Goal: Check status: Check status

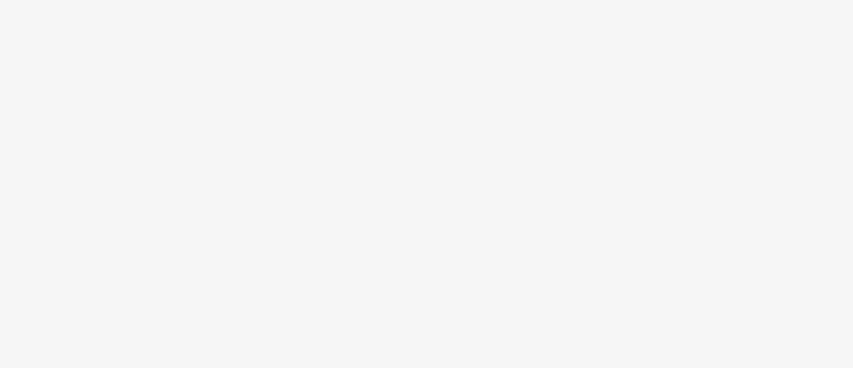
click at [500, 136] on body at bounding box center [426, 184] width 853 height 368
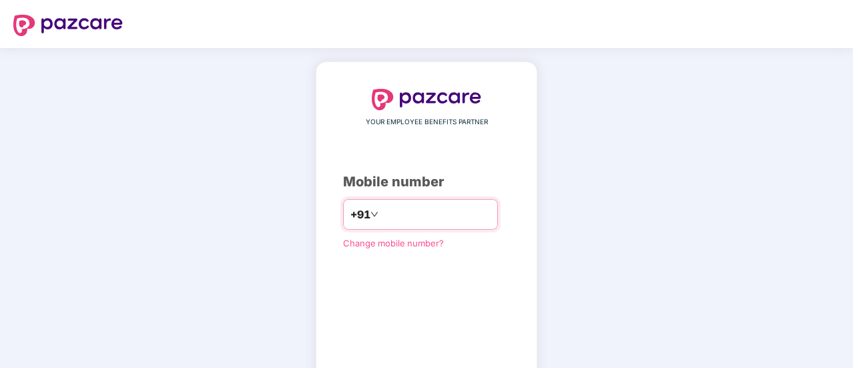
click at [396, 213] on input "number" at bounding box center [435, 214] width 109 height 21
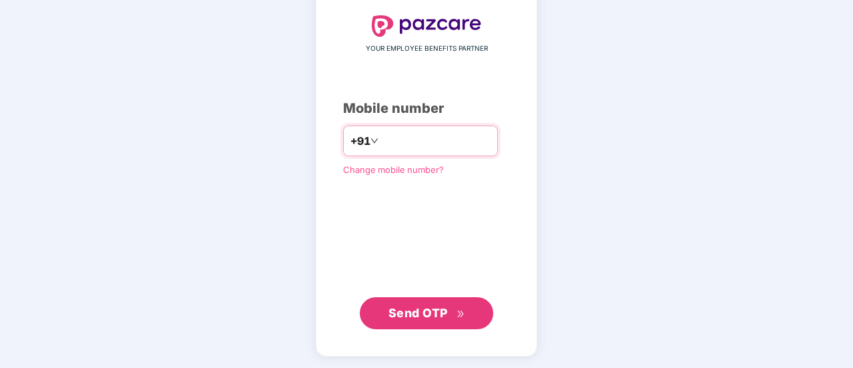
type input "**********"
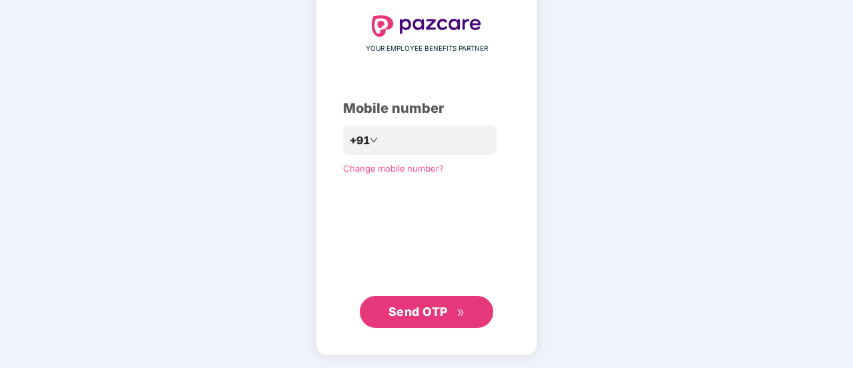
scroll to position [73, 0]
click at [425, 320] on span "Send OTP" at bounding box center [427, 312] width 77 height 19
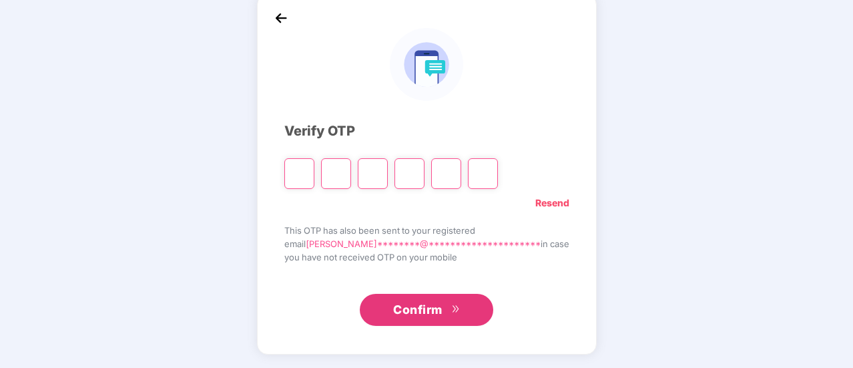
scroll to position [67, 0]
type input "*"
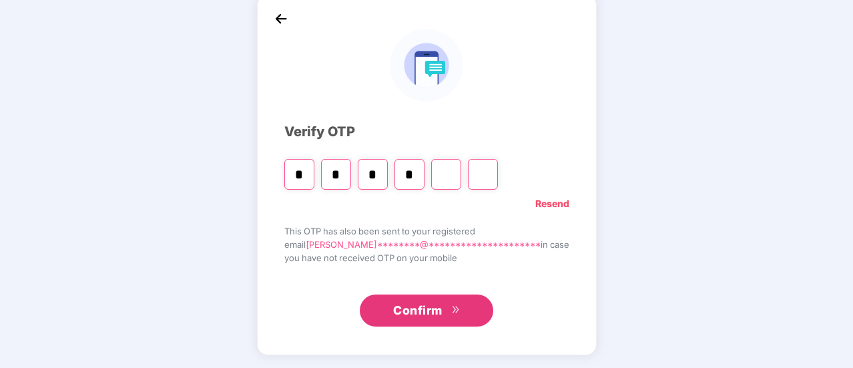
type input "*"
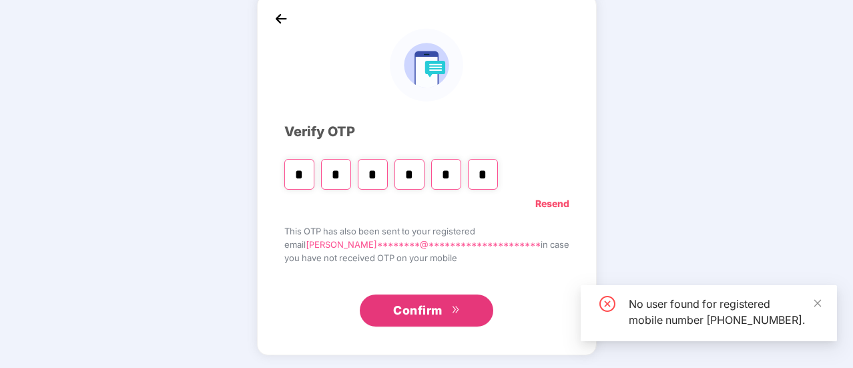
click at [498, 174] on input "*" at bounding box center [483, 174] width 30 height 31
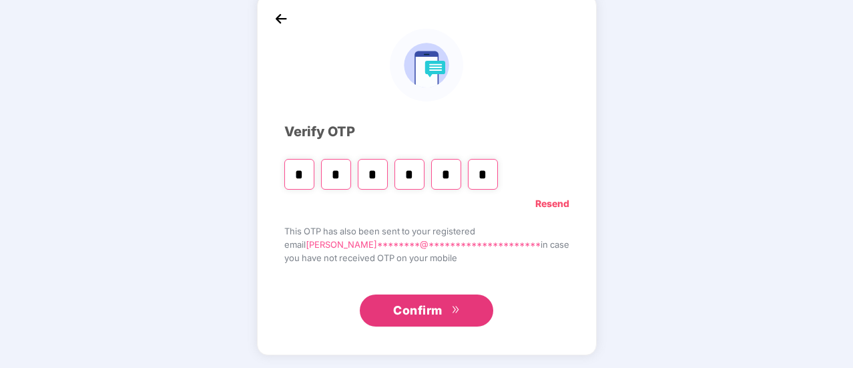
type input "*"
click at [415, 314] on span "Confirm" at bounding box center [417, 310] width 49 height 19
click at [498, 177] on input "*" at bounding box center [483, 174] width 30 height 31
type input "*"
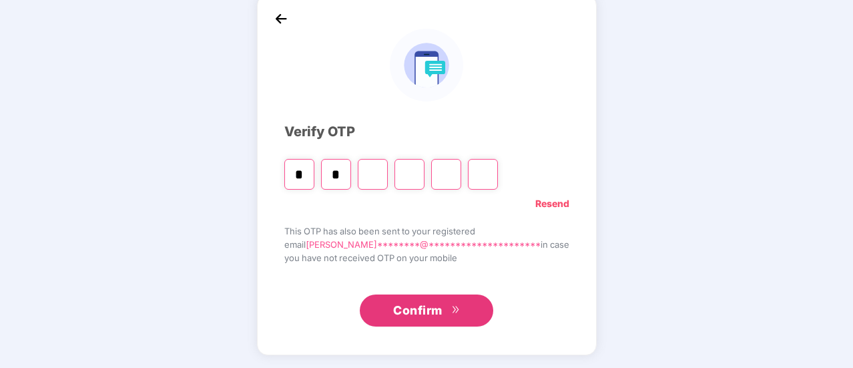
type input "*"
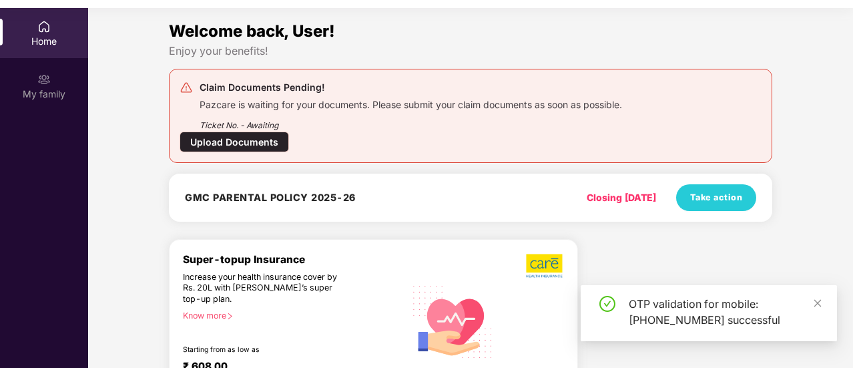
drag, startPoint x: 816, startPoint y: 300, endPoint x: 792, endPoint y: 300, distance: 24.0
click at [816, 300] on icon "close" at bounding box center [817, 302] width 9 height 9
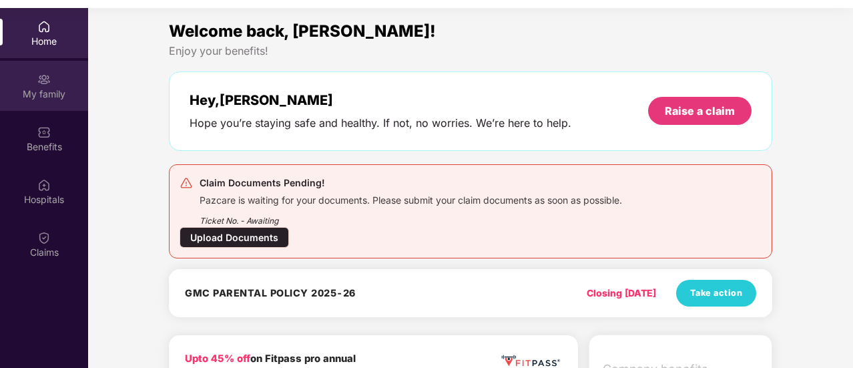
click at [44, 78] on img at bounding box center [43, 79] width 13 height 13
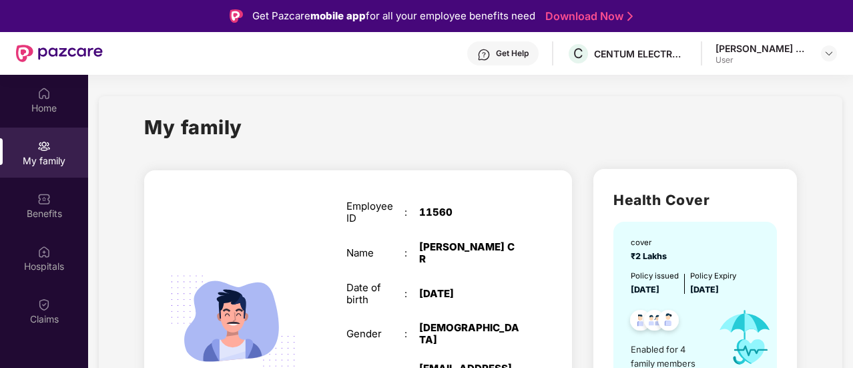
scroll to position [222, 0]
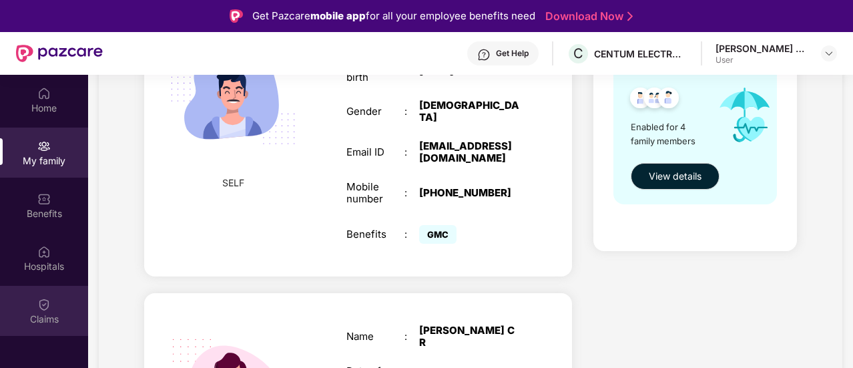
click at [45, 310] on img at bounding box center [43, 304] width 13 height 13
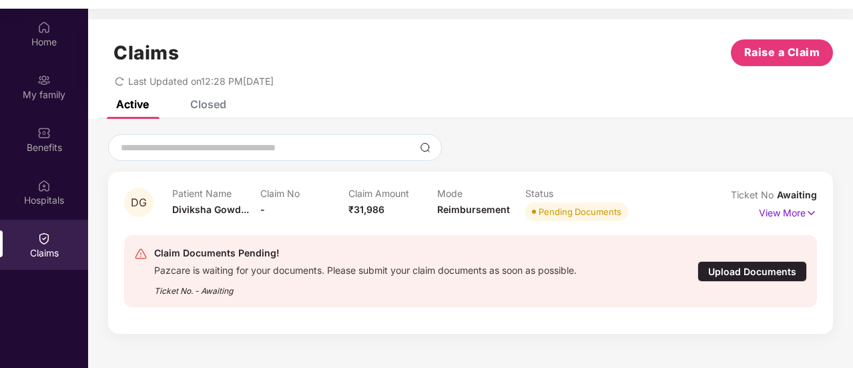
scroll to position [75, 0]
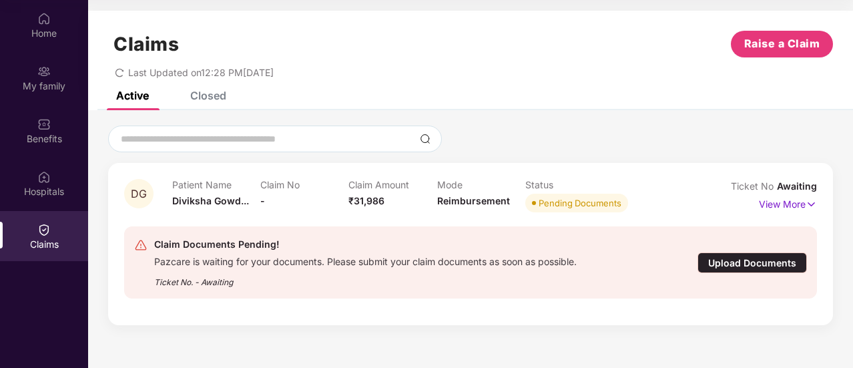
click at [256, 204] on div "Patient Name Diviksha Gowd..." at bounding box center [216, 197] width 88 height 37
click at [794, 209] on p "View More" at bounding box center [788, 203] width 58 height 18
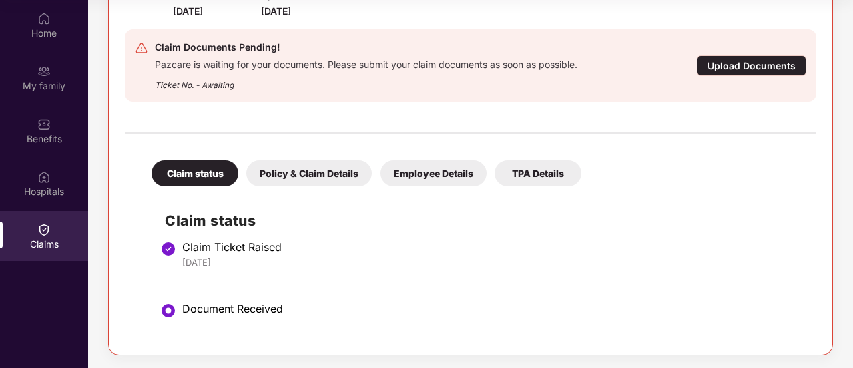
scroll to position [0, 0]
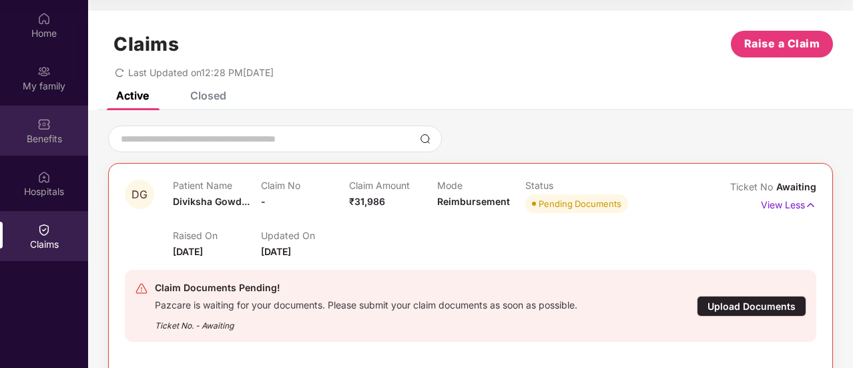
click at [37, 136] on div "Benefits" at bounding box center [44, 138] width 88 height 13
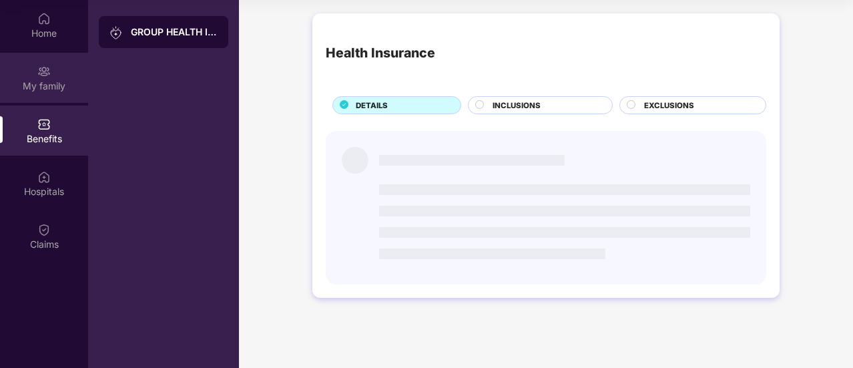
click at [43, 93] on div "My family" at bounding box center [44, 78] width 88 height 50
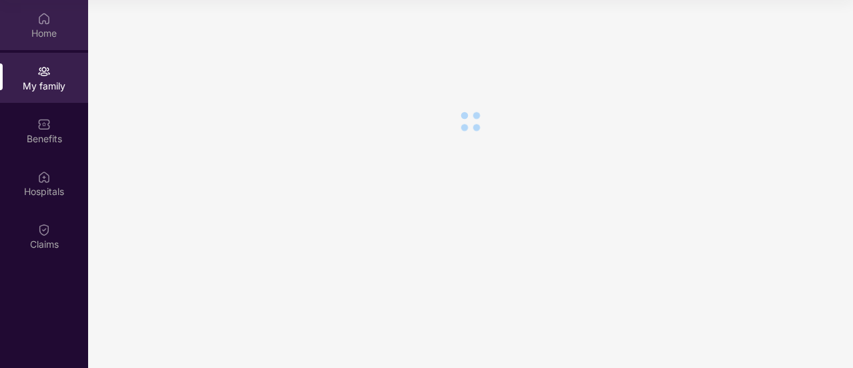
click at [36, 35] on div "Home" at bounding box center [44, 33] width 88 height 13
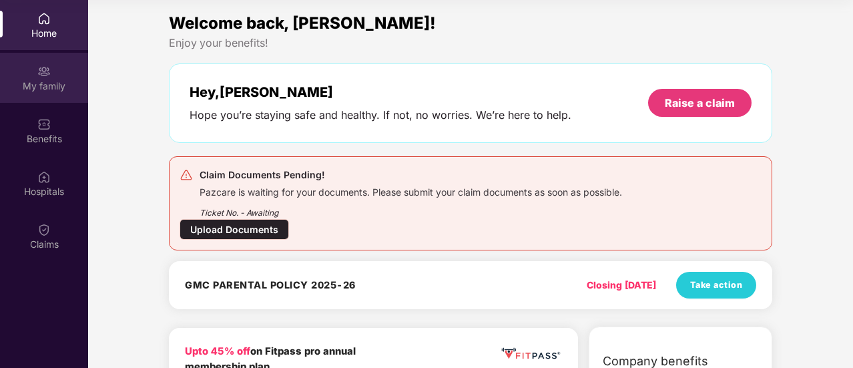
click at [47, 89] on div "My family" at bounding box center [44, 85] width 88 height 13
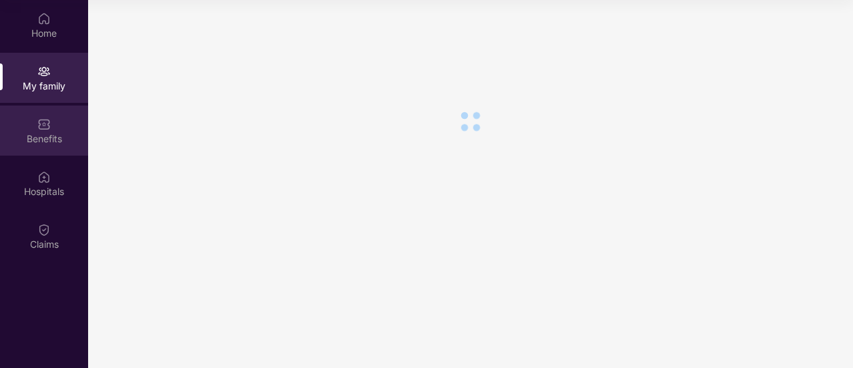
click at [19, 122] on div "Benefits" at bounding box center [44, 130] width 88 height 50
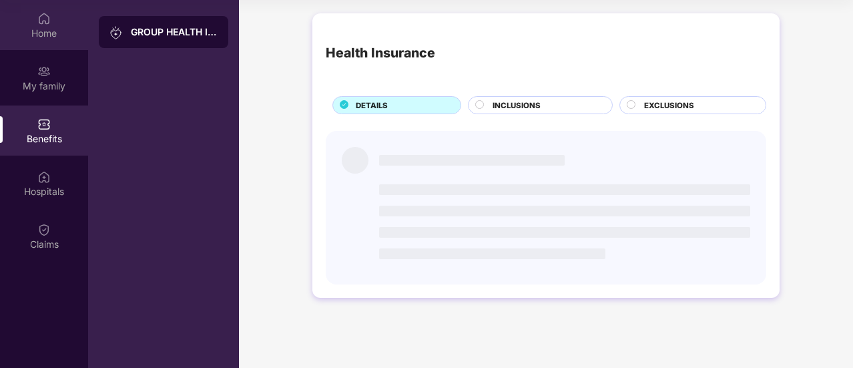
click at [41, 28] on div "Home" at bounding box center [44, 33] width 88 height 13
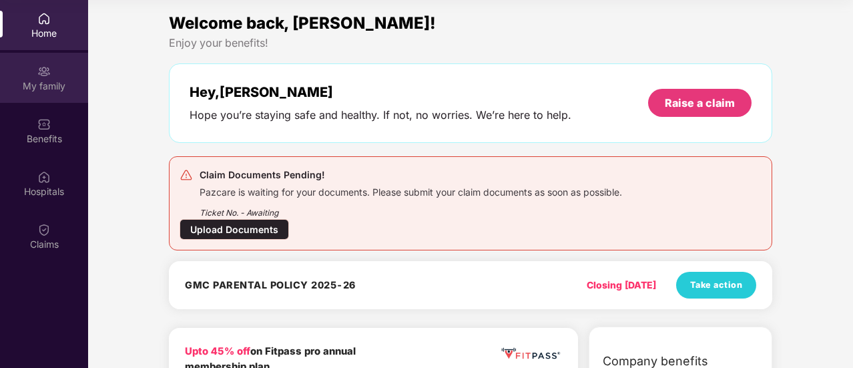
click at [32, 79] on div "My family" at bounding box center [44, 85] width 88 height 13
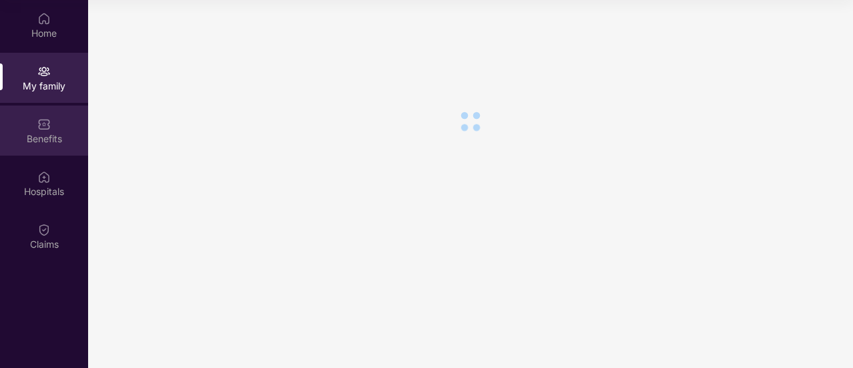
click at [84, 147] on div "Benefits" at bounding box center [44, 130] width 88 height 50
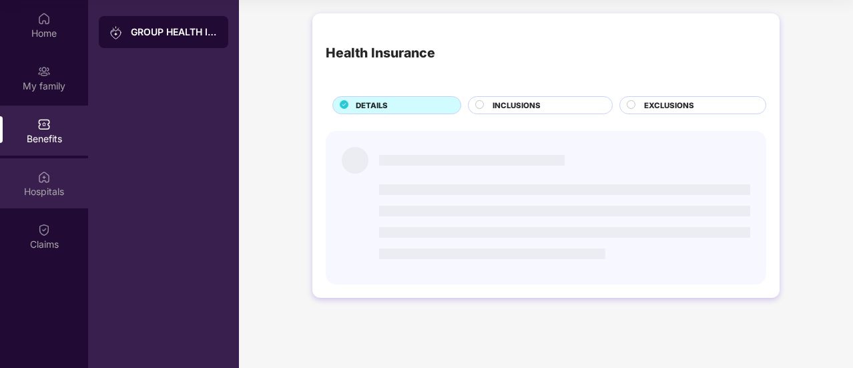
click at [54, 192] on div "Hospitals" at bounding box center [44, 191] width 88 height 13
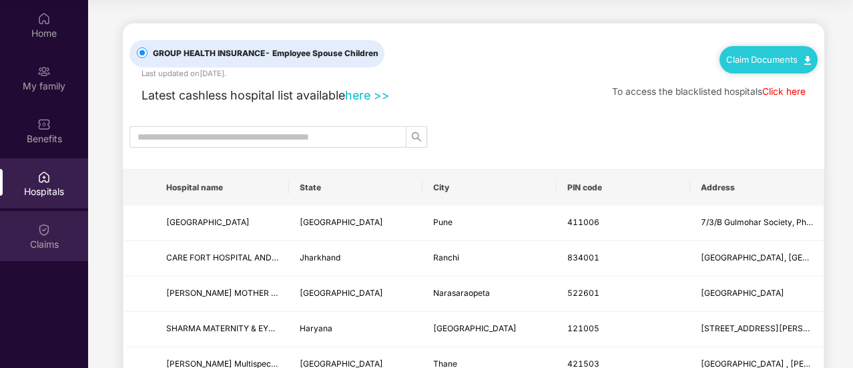
click at [47, 233] on img at bounding box center [43, 229] width 13 height 13
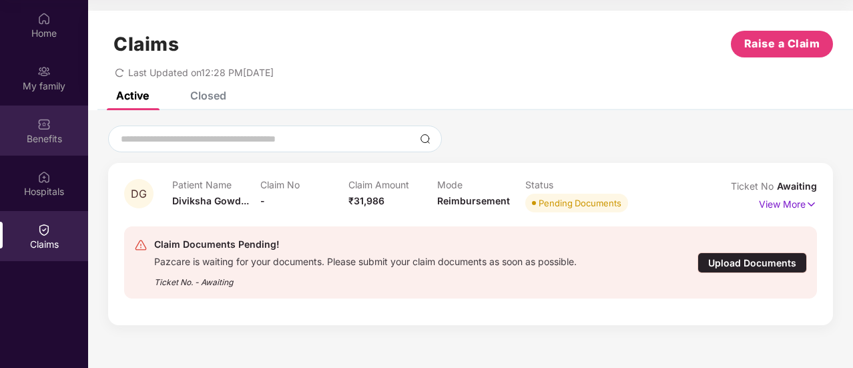
click at [43, 136] on div "Benefits" at bounding box center [44, 138] width 88 height 13
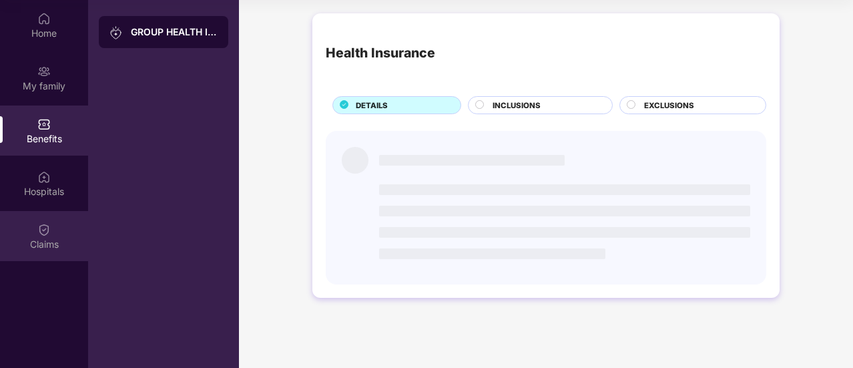
click at [43, 253] on div "Claims" at bounding box center [44, 236] width 88 height 50
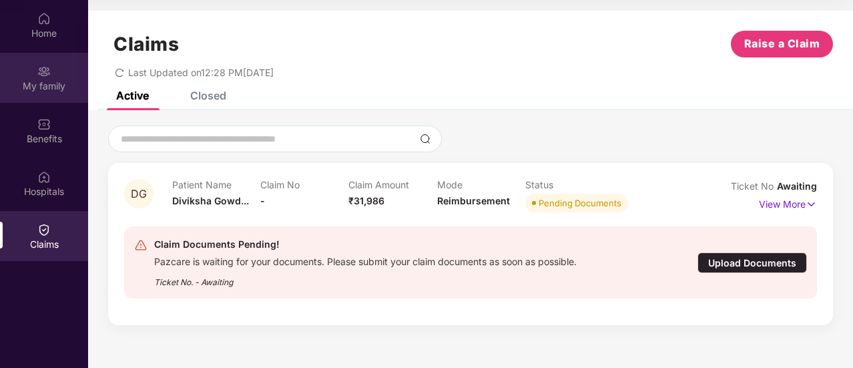
click at [36, 82] on div "My family" at bounding box center [44, 85] width 88 height 13
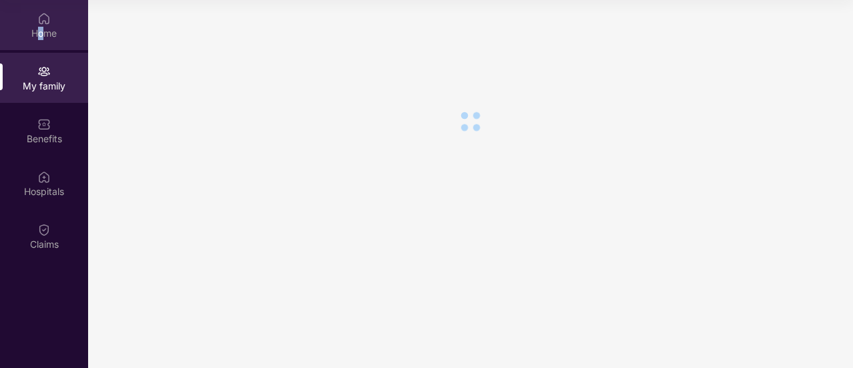
click at [41, 33] on div "Home" at bounding box center [44, 33] width 88 height 13
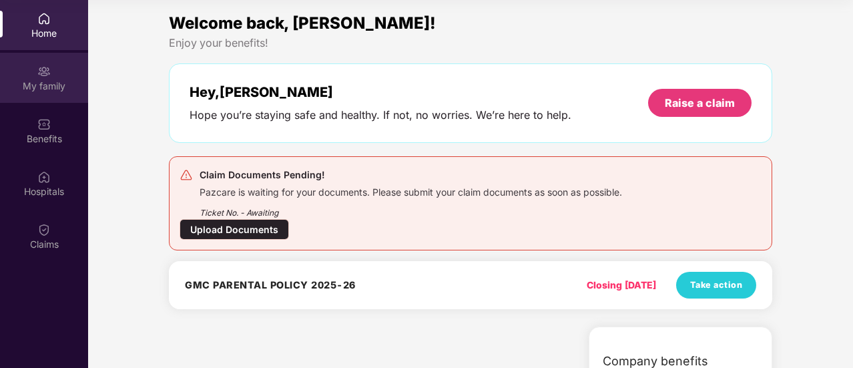
click at [45, 79] on div "My family" at bounding box center [44, 85] width 88 height 13
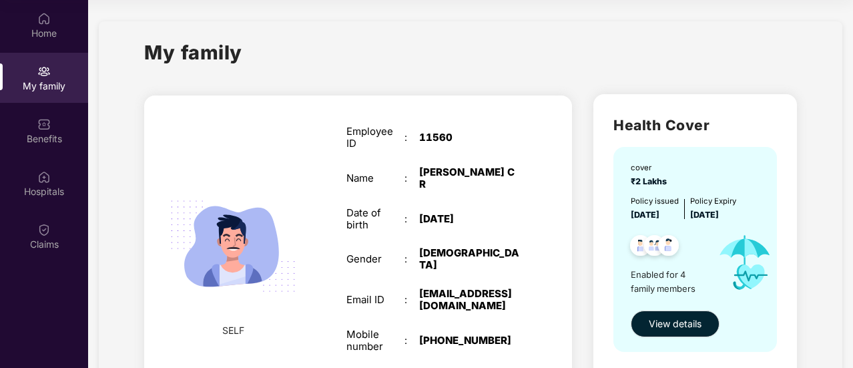
scroll to position [222, 0]
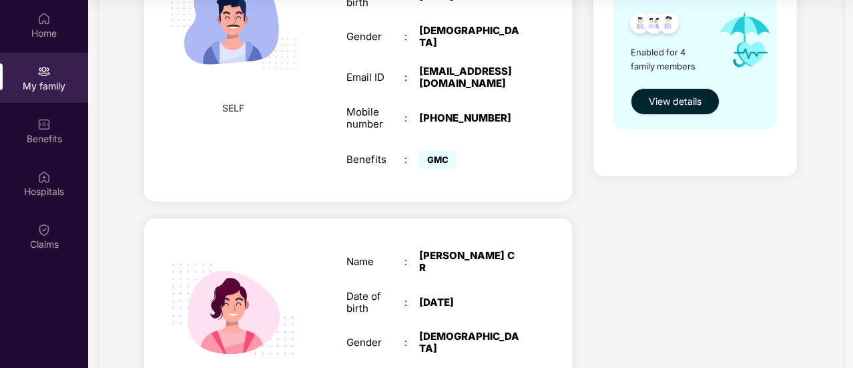
click at [268, 5] on img at bounding box center [233, 24] width 154 height 154
click at [423, 106] on div "Mobile number : +919880783464" at bounding box center [433, 118] width 174 height 24
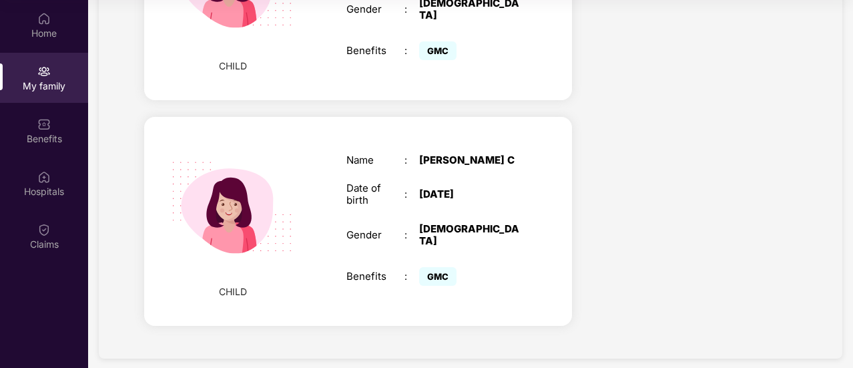
scroll to position [108, 0]
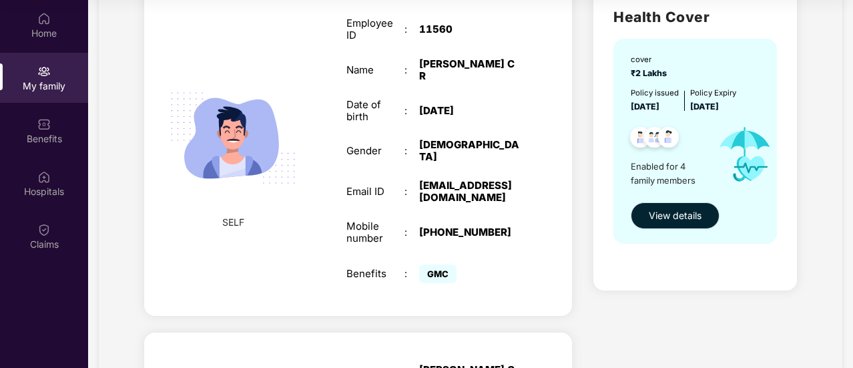
click at [673, 203] on button "View details" at bounding box center [675, 215] width 89 height 27
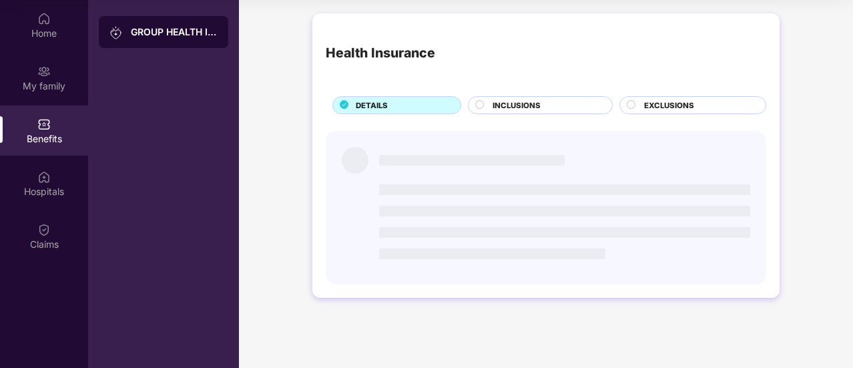
scroll to position [0, 0]
click at [518, 102] on span "INCLUSIONS" at bounding box center [517, 105] width 48 height 12
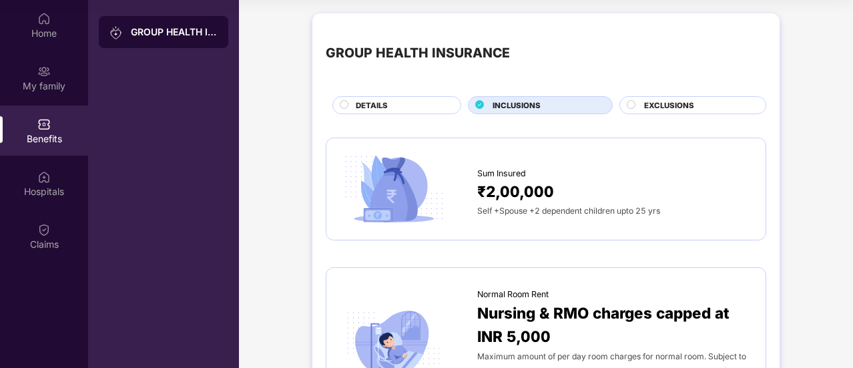
click at [367, 99] on span "DETAILS" at bounding box center [372, 105] width 32 height 12
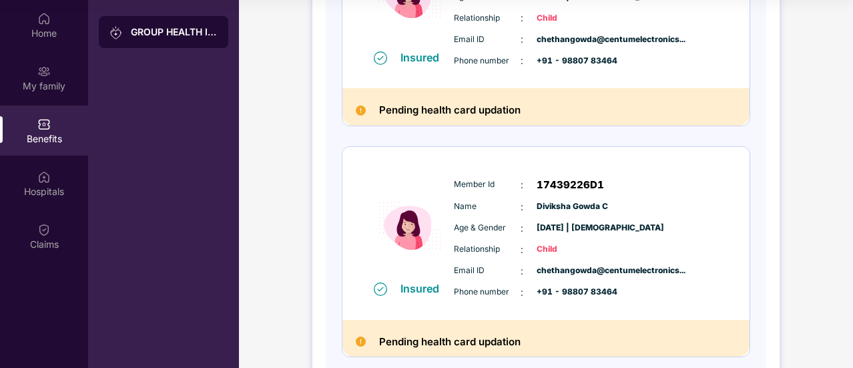
scroll to position [737, 0]
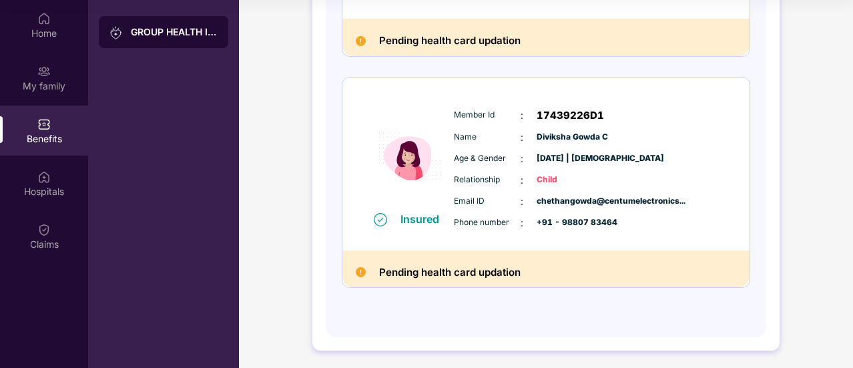
click at [368, 272] on div "Pending health card updation" at bounding box center [545, 268] width 407 height 37
click at [406, 159] on img at bounding box center [410, 156] width 80 height 110
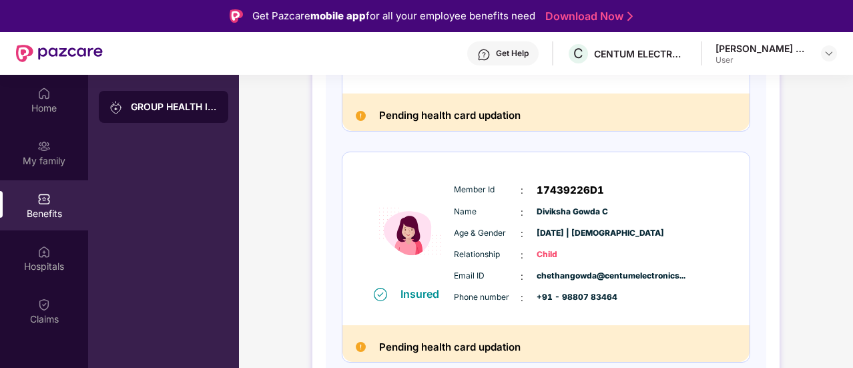
scroll to position [0, 0]
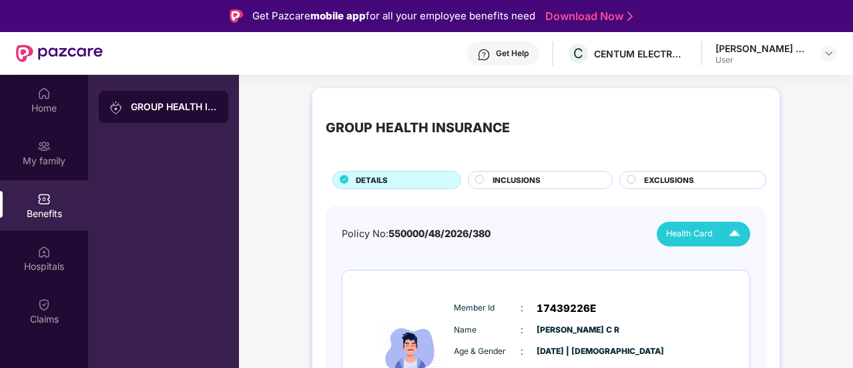
click at [700, 234] on span "Health Card" at bounding box center [689, 233] width 47 height 13
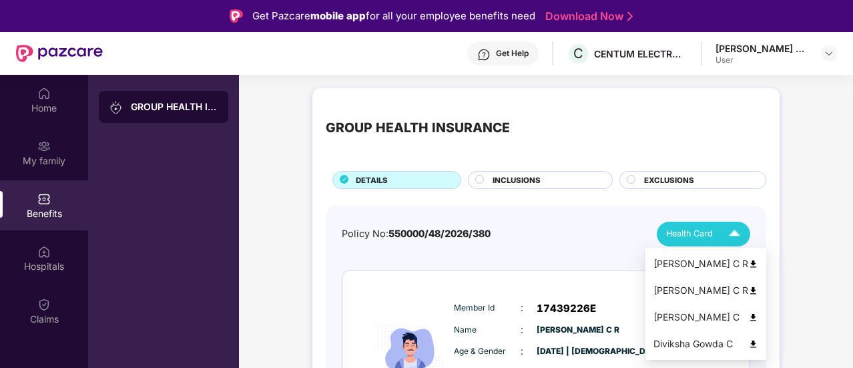
click at [672, 342] on div "Diviksha Gowda C" at bounding box center [706, 343] width 105 height 15
